Goal: Task Accomplishment & Management: Use online tool/utility

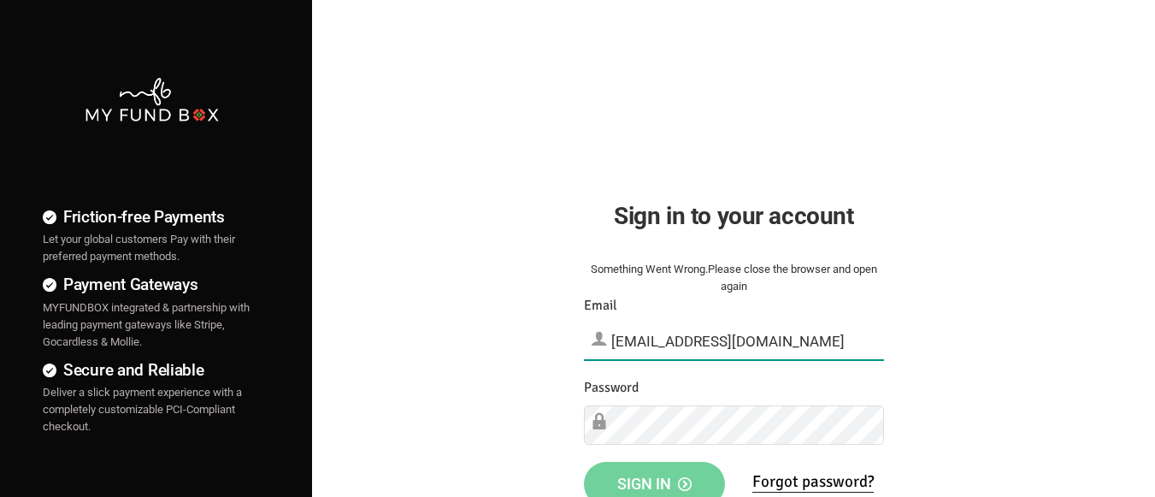
type input "[EMAIL_ADDRESS][DOMAIN_NAME]"
click at [654, 478] on span "Sign in" at bounding box center [654, 483] width 74 height 18
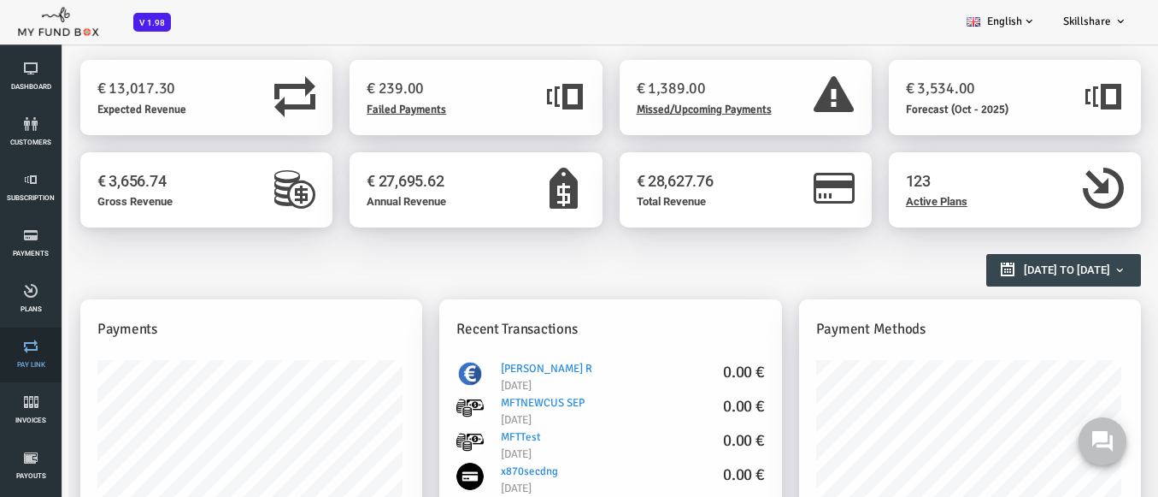
click at [31, 355] on link "Pay Link" at bounding box center [30, 354] width 51 height 55
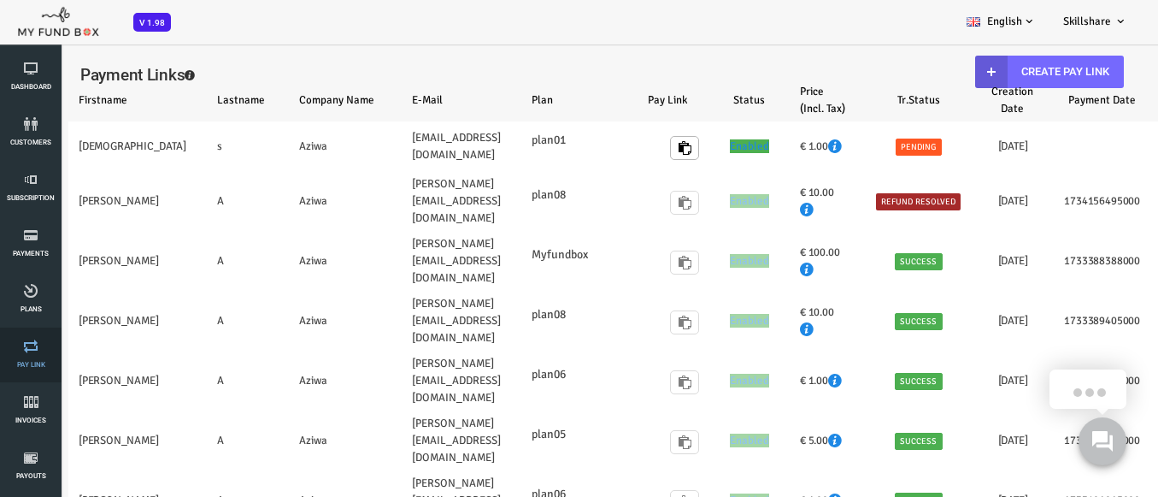
select select "100"
